Goal: Information Seeking & Learning: Learn about a topic

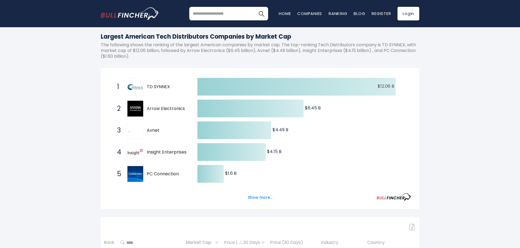
scroll to position [82, 0]
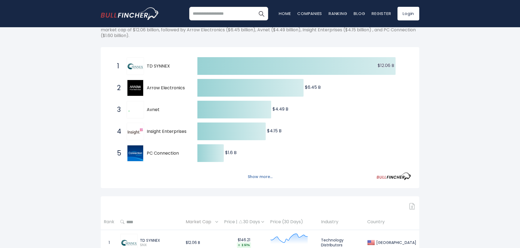
click at [256, 176] on button "Show more..." at bounding box center [260, 176] width 31 height 9
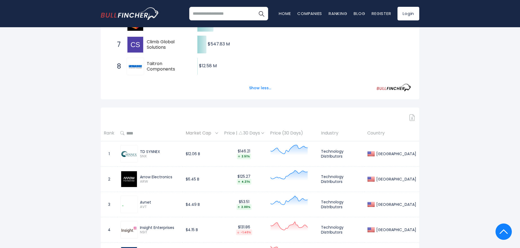
scroll to position [218, 0]
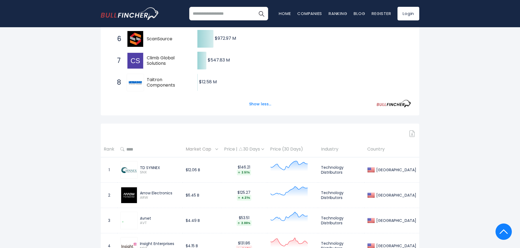
click at [352, 172] on td "Technology Distributors" at bounding box center [341, 169] width 46 height 25
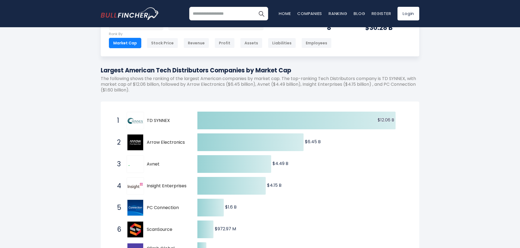
scroll to position [0, 0]
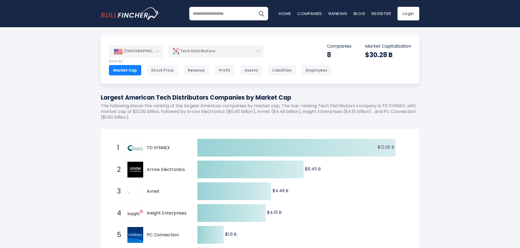
click at [159, 53] on div "[GEOGRAPHIC_DATA]" at bounding box center [136, 51] width 54 height 12
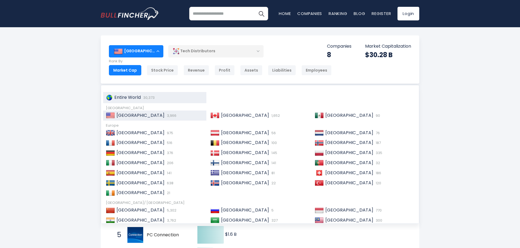
click at [125, 99] on span "Entire World" at bounding box center [127, 97] width 26 height 6
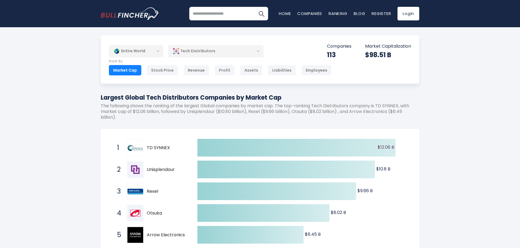
scroll to position [82, 0]
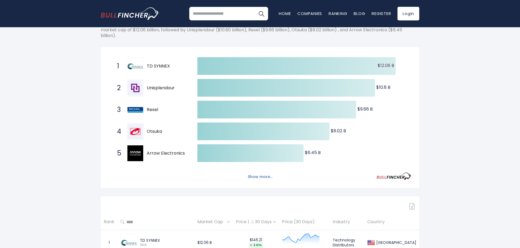
click at [263, 177] on button "Show more..." at bounding box center [260, 176] width 31 height 9
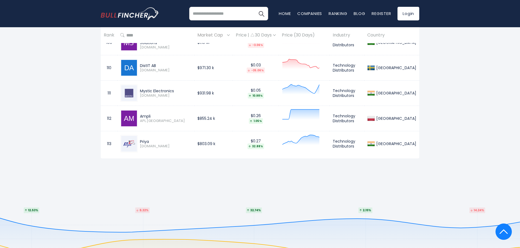
scroll to position [3160, 0]
